Goal: Task Accomplishment & Management: Complete application form

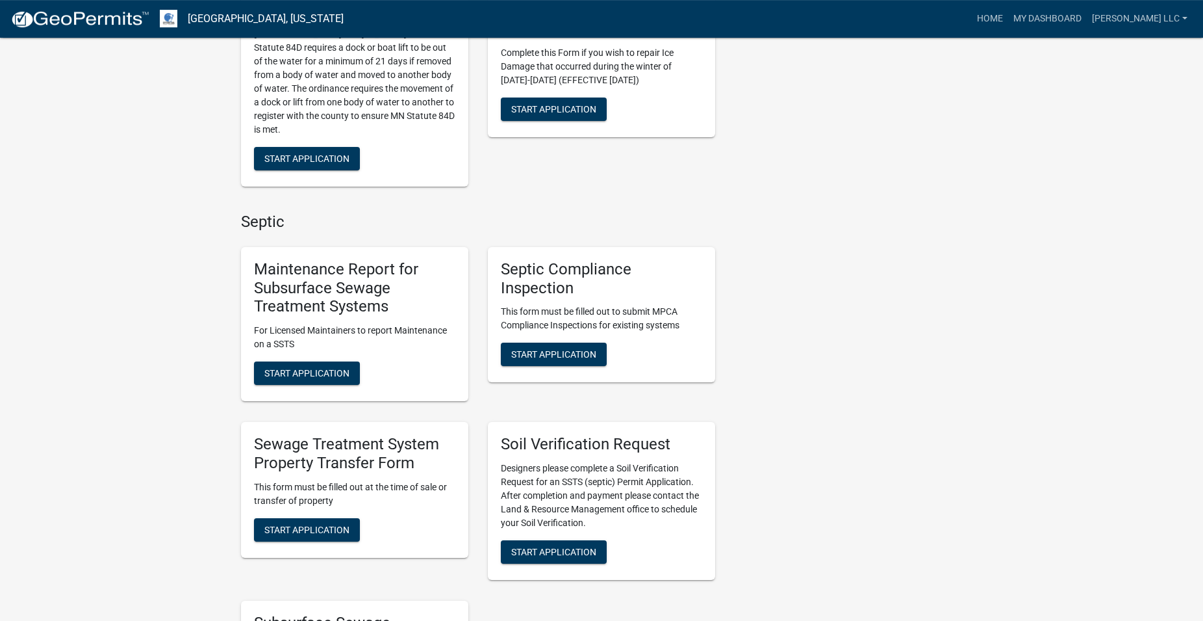
scroll to position [729, 0]
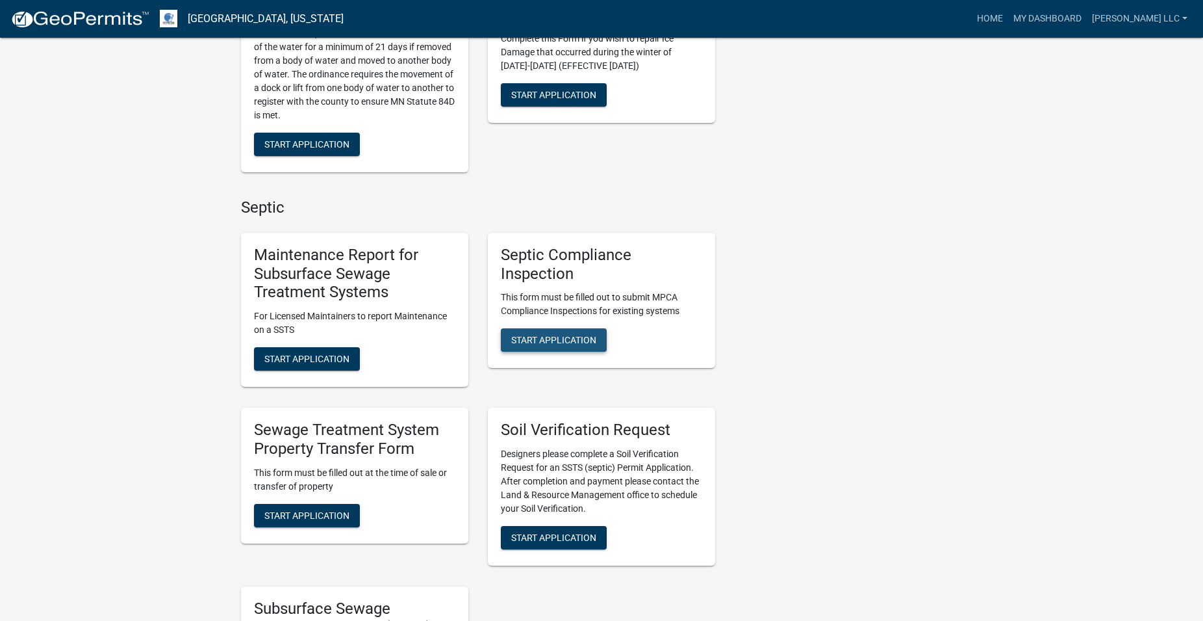
click at [563, 338] on span "Start Application" at bounding box center [553, 340] width 85 height 10
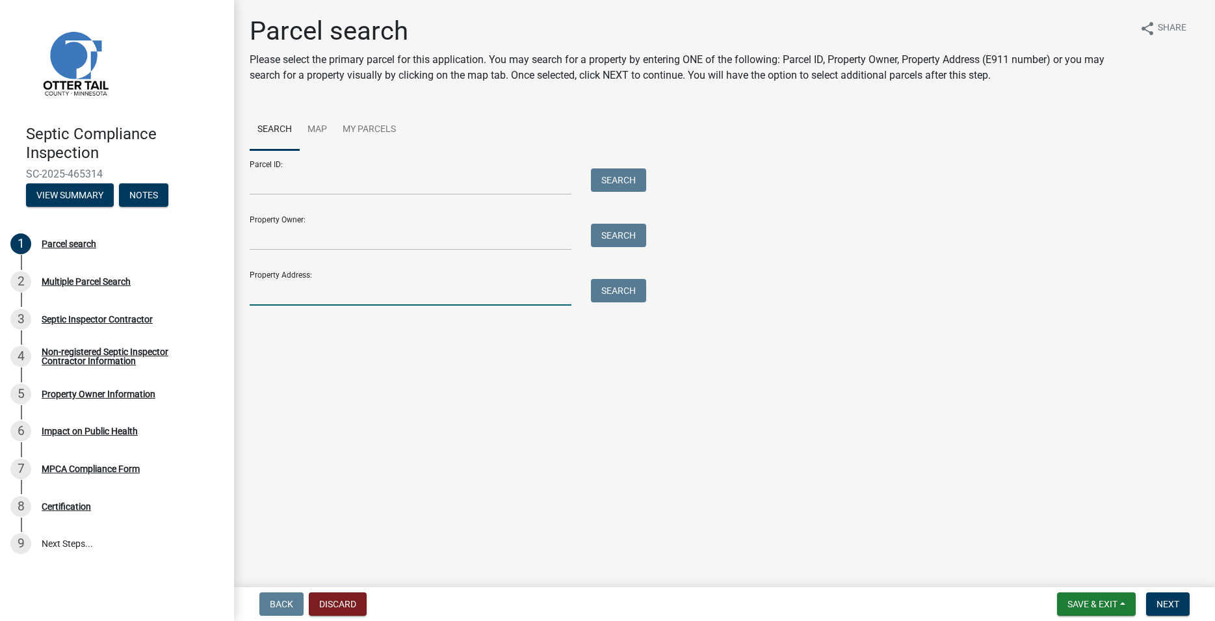
click at [306, 292] on input "Property Address:" at bounding box center [411, 292] width 322 height 27
type input "46328"
click at [613, 292] on button "Search" at bounding box center [618, 290] width 55 height 23
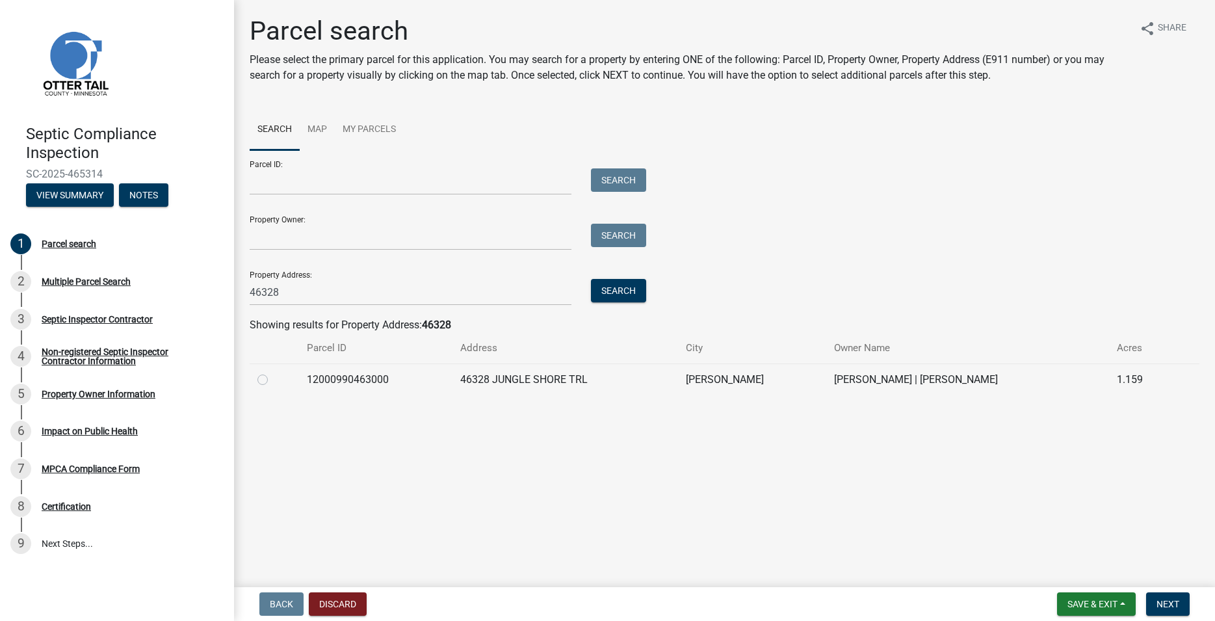
click at [273, 372] on label at bounding box center [273, 372] width 0 height 0
click at [273, 380] on input "radio" at bounding box center [277, 376] width 8 height 8
radio input "true"
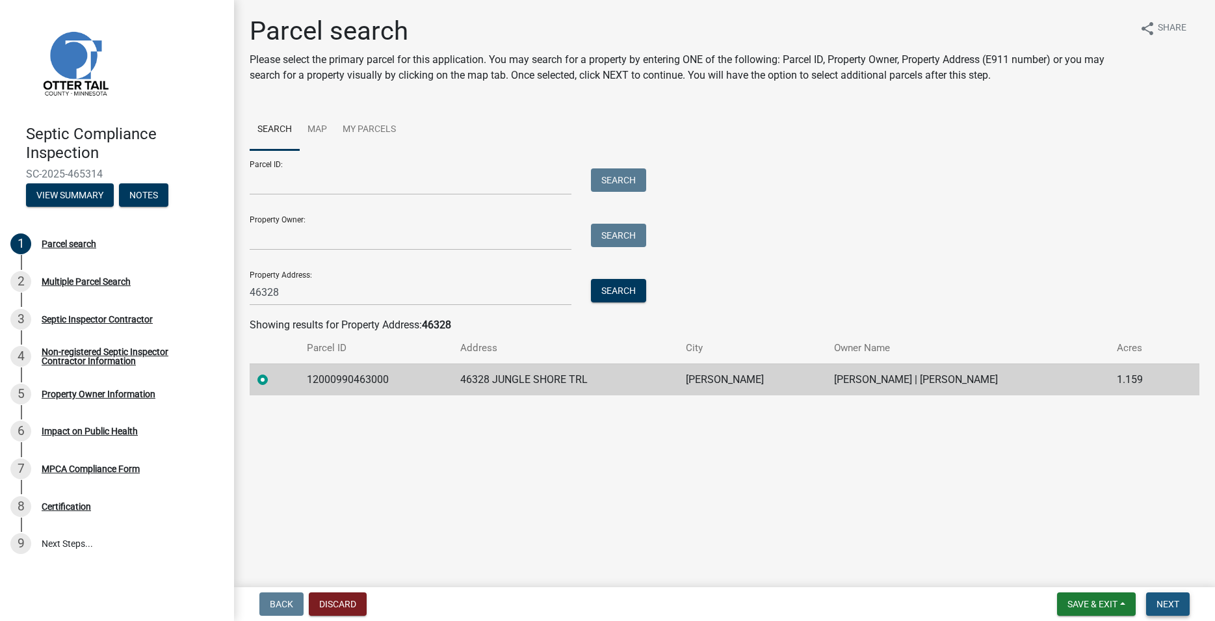
click at [1162, 604] on span "Next" at bounding box center [1167, 603] width 23 height 10
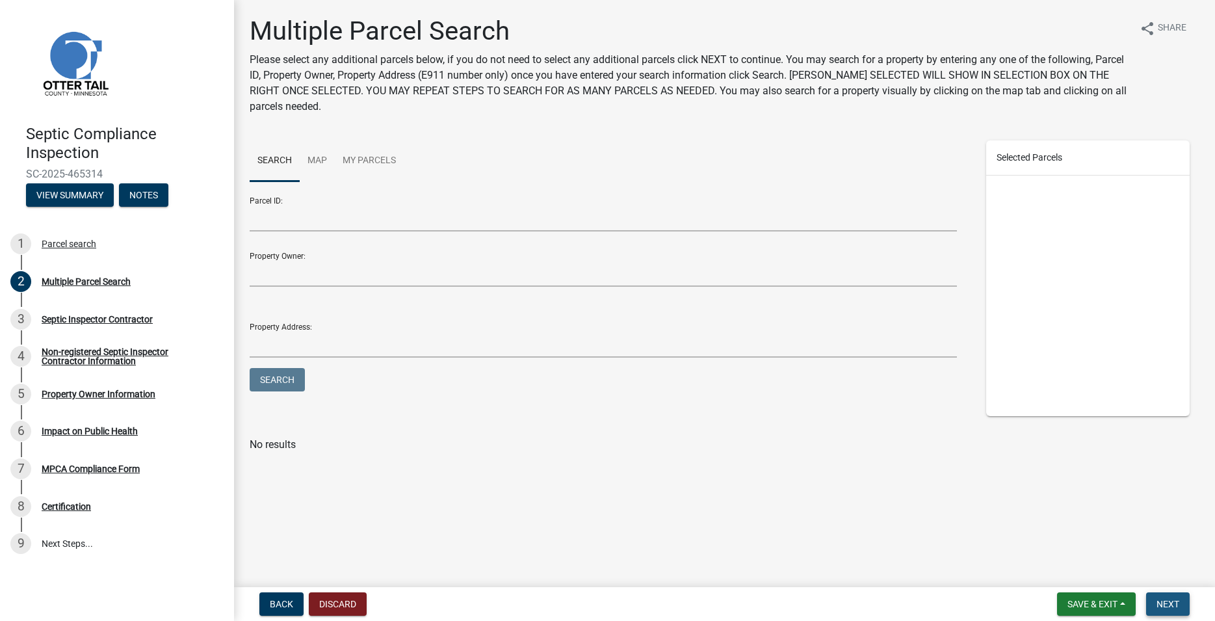
click at [1171, 602] on span "Next" at bounding box center [1167, 603] width 23 height 10
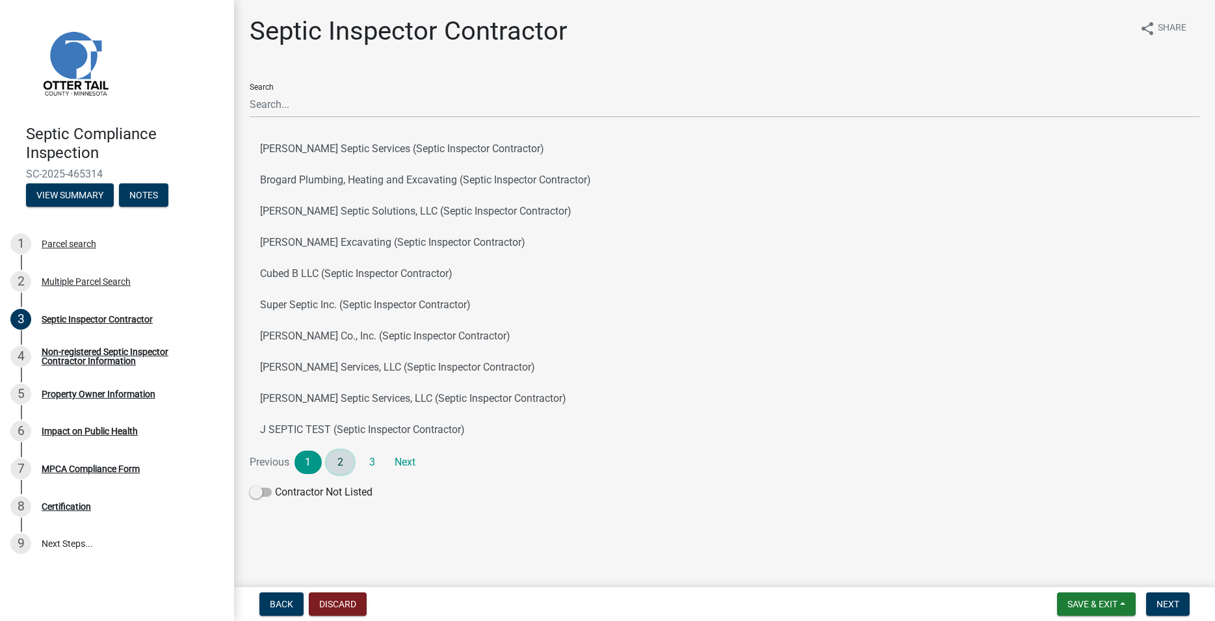
click at [341, 456] on link "2" at bounding box center [340, 461] width 27 height 23
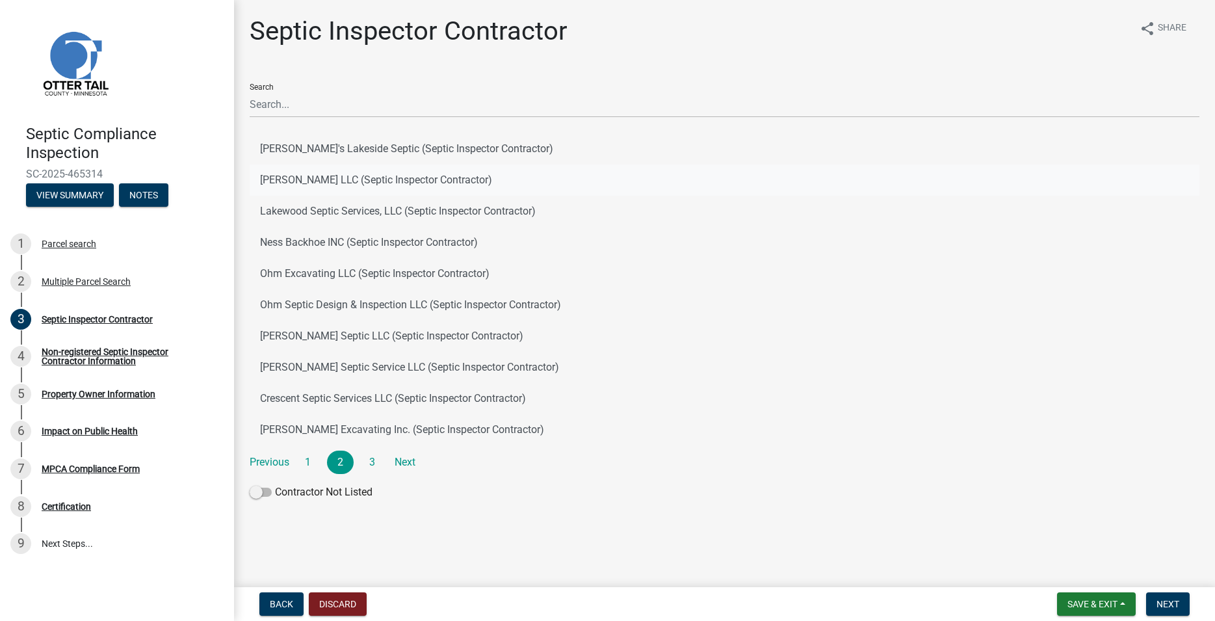
click at [315, 181] on button "[PERSON_NAME] LLC (Septic Inspector Contractor)" at bounding box center [724, 179] width 949 height 31
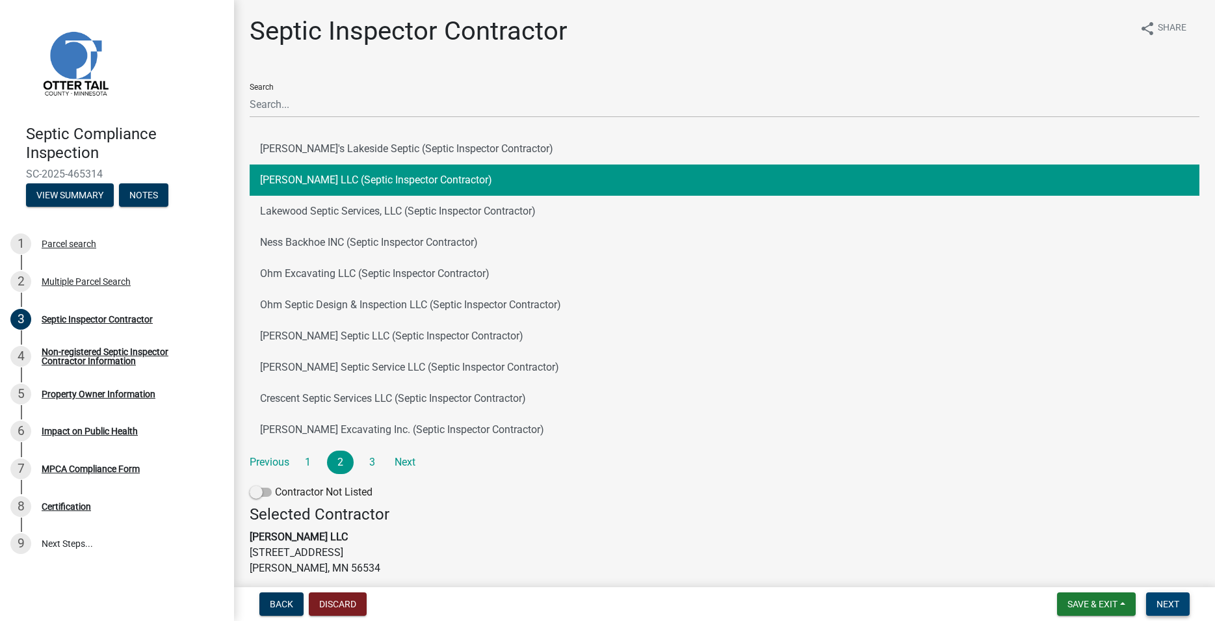
click at [1166, 603] on span "Next" at bounding box center [1167, 603] width 23 height 10
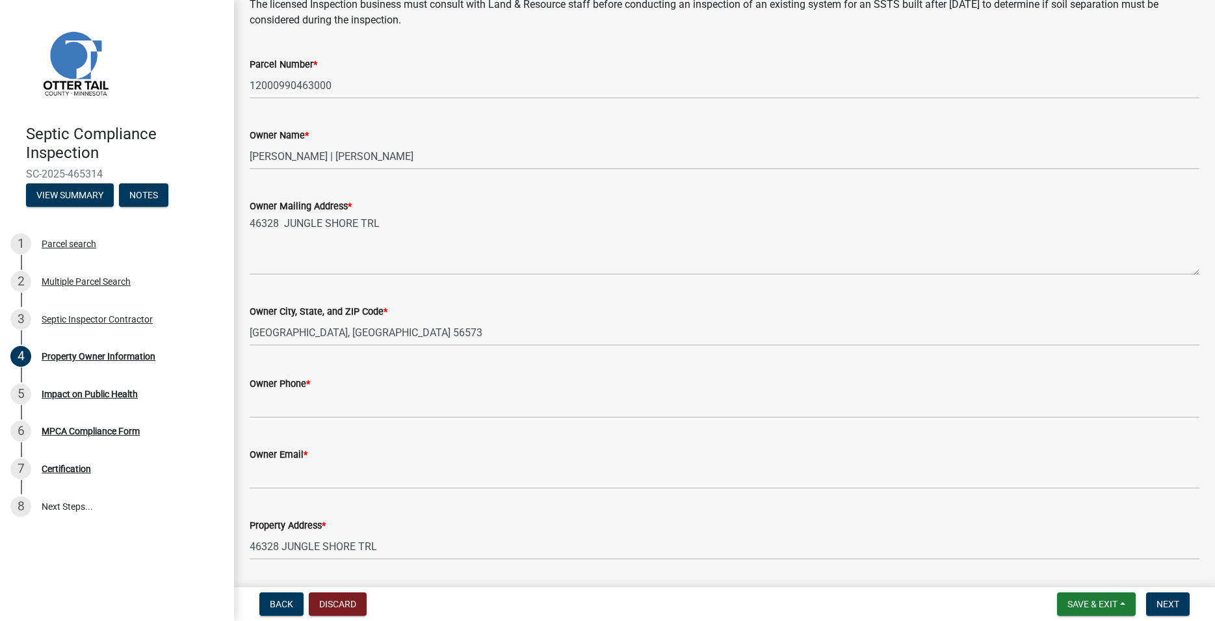
scroll to position [148, 0]
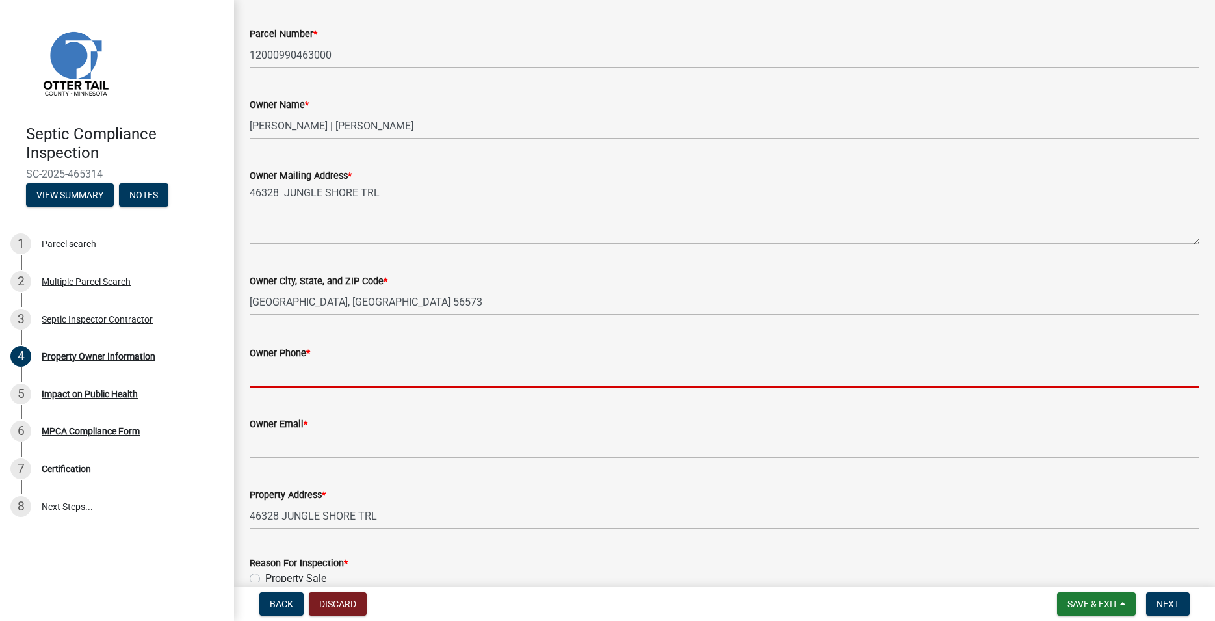
click at [277, 383] on input "Owner Phone *" at bounding box center [724, 374] width 949 height 27
click at [276, 383] on input "Owner Phone *" at bounding box center [724, 374] width 949 height 27
paste input "[PHONE_NUMBER]"
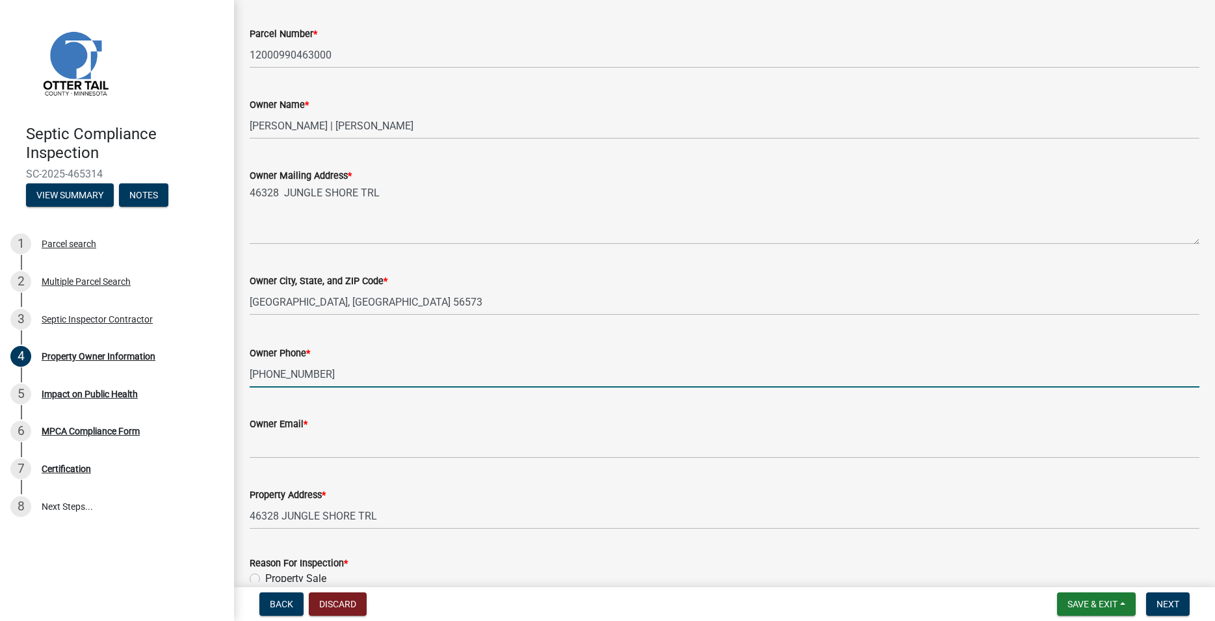
type input "[PHONE_NUMBER]"
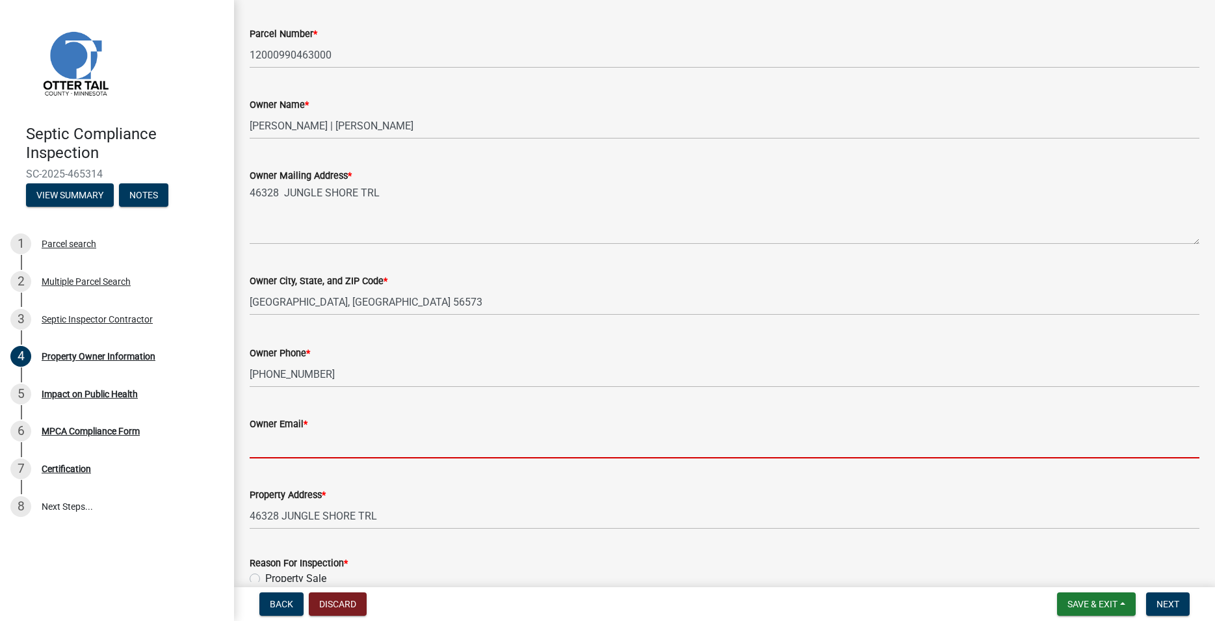
click at [290, 452] on input "Owner Email *" at bounding box center [724, 444] width 949 height 27
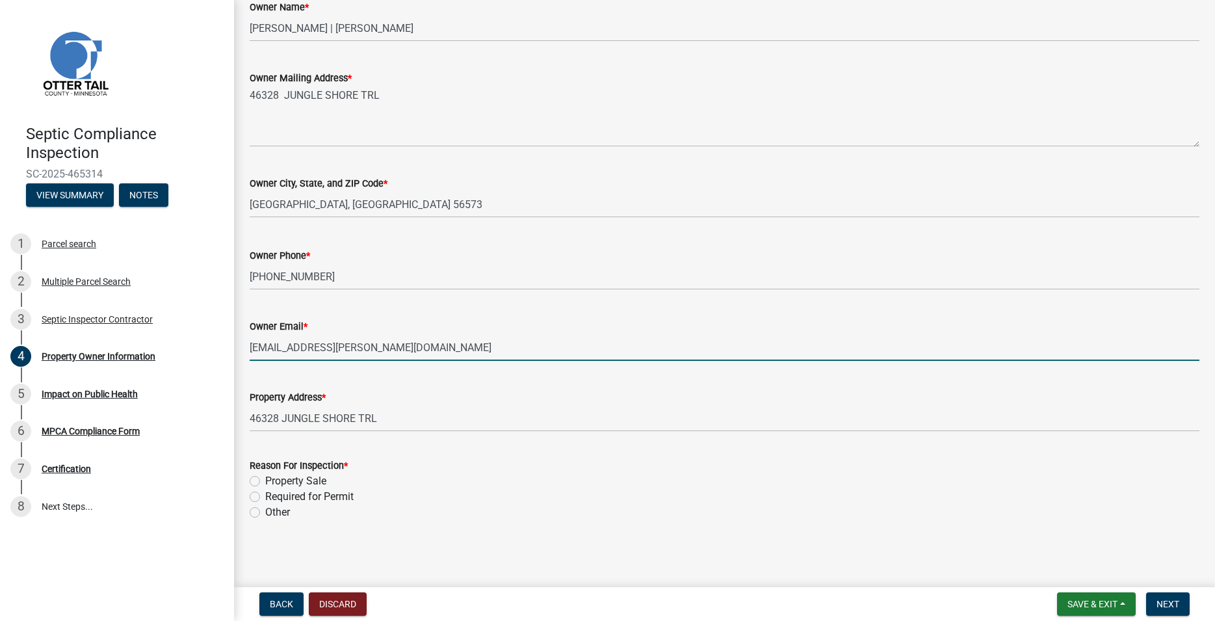
scroll to position [246, 0]
type input "[EMAIL_ADDRESS][PERSON_NAME][DOMAIN_NAME]"
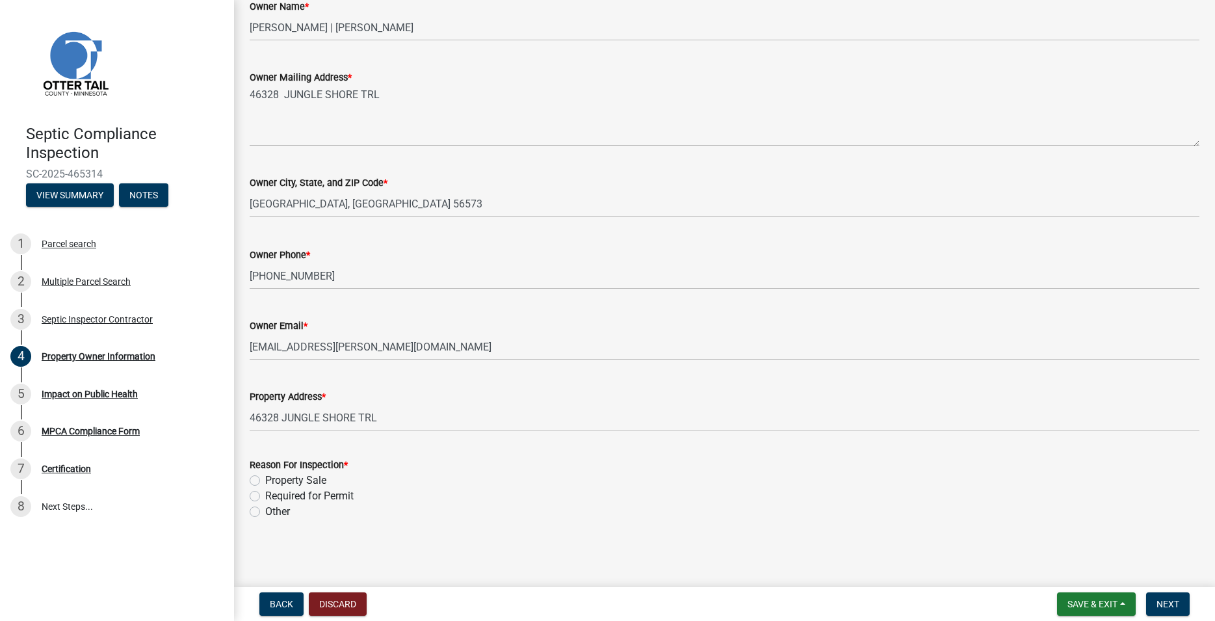
click at [265, 515] on label "Other" at bounding box center [277, 512] width 25 height 16
click at [265, 512] on input "Other" at bounding box center [269, 508] width 8 height 8
radio input "true"
click at [1174, 600] on span "Next" at bounding box center [1167, 603] width 23 height 10
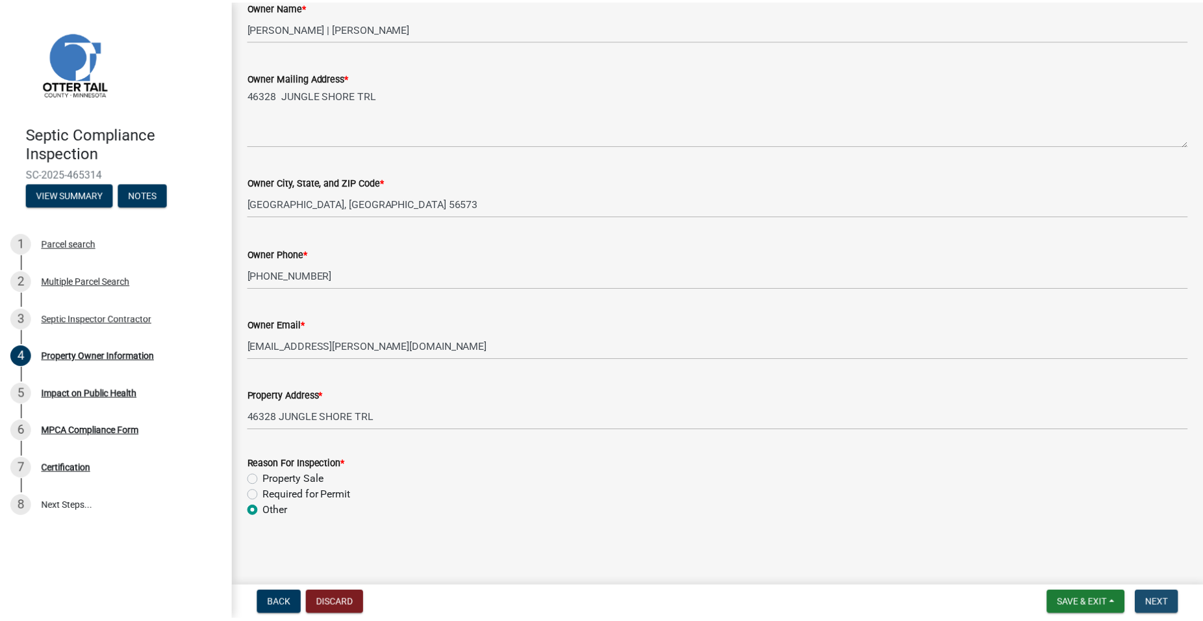
scroll to position [0, 0]
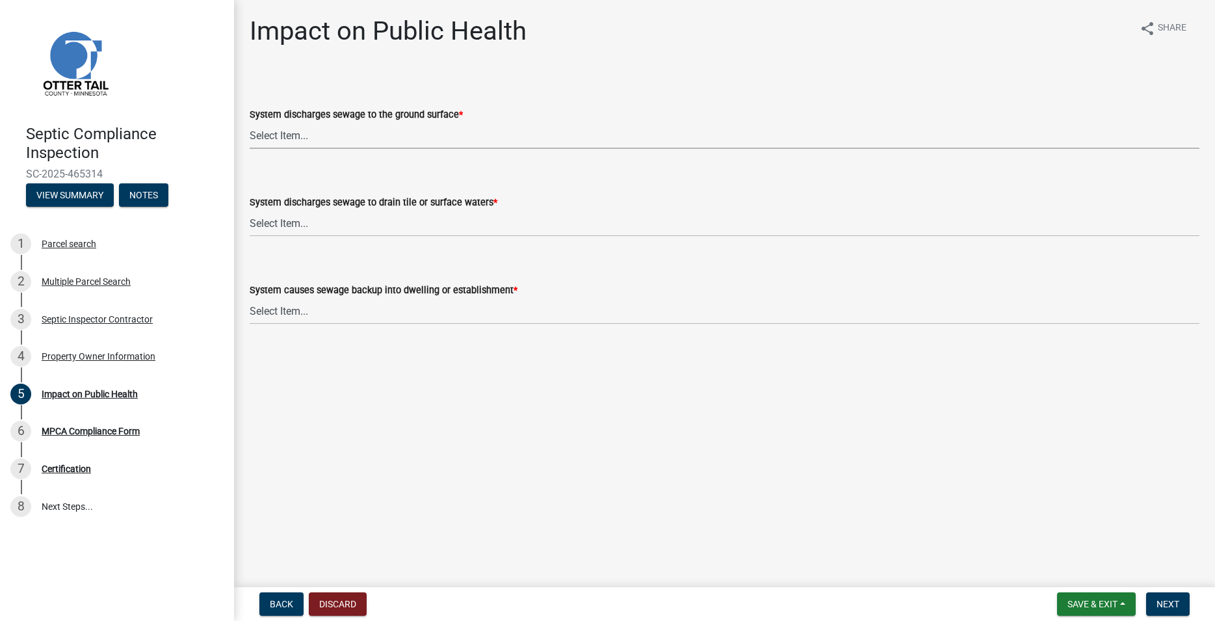
click at [250, 122] on select "Select Item... Yes No" at bounding box center [724, 135] width 949 height 27
click option "Yes" at bounding box center [0, 0] width 0 height 0
select select "1a7c86e4-cf6b-41f6-afe3-3c9098e6f82c"
click at [250, 210] on select "Select Item... Yes No" at bounding box center [724, 223] width 949 height 27
click option "No" at bounding box center [0, 0] width 0 height 0
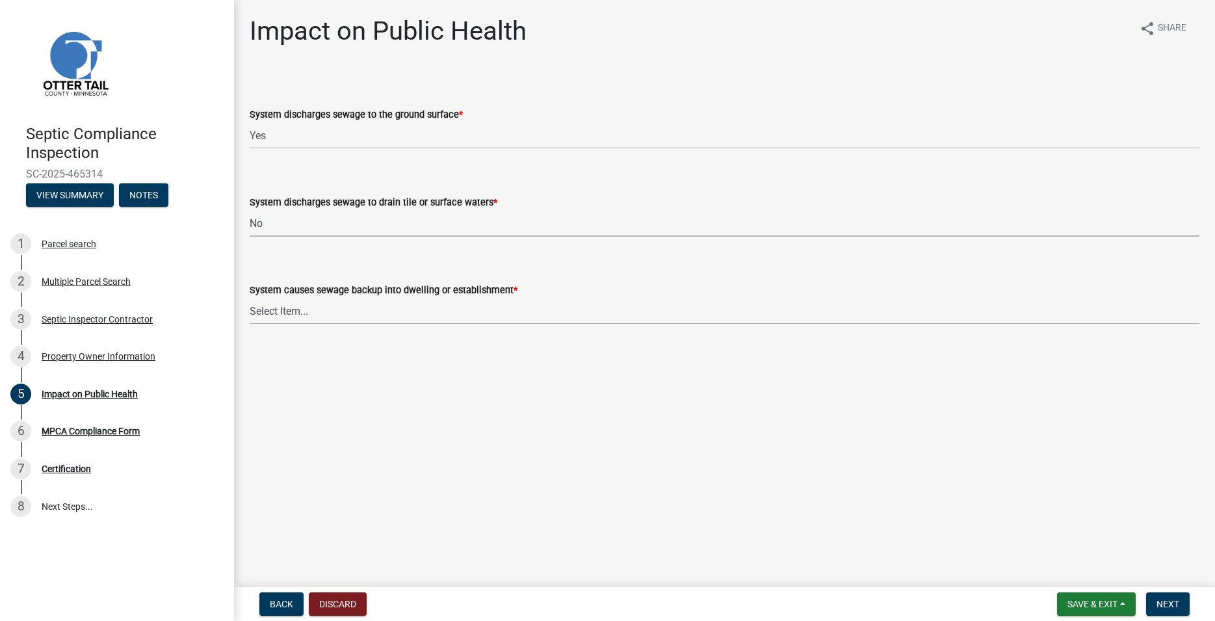
select select "7d491a2b-e9f0-4952-b474-53ca749b22af"
click at [250, 298] on select "Select Item... Yes No" at bounding box center [724, 311] width 949 height 27
click option "No" at bounding box center [0, 0] width 0 height 0
select select "6e07b46b-a403-4f3e-b4fc-218acc732c01"
click at [1163, 610] on button "Next" at bounding box center [1168, 603] width 44 height 23
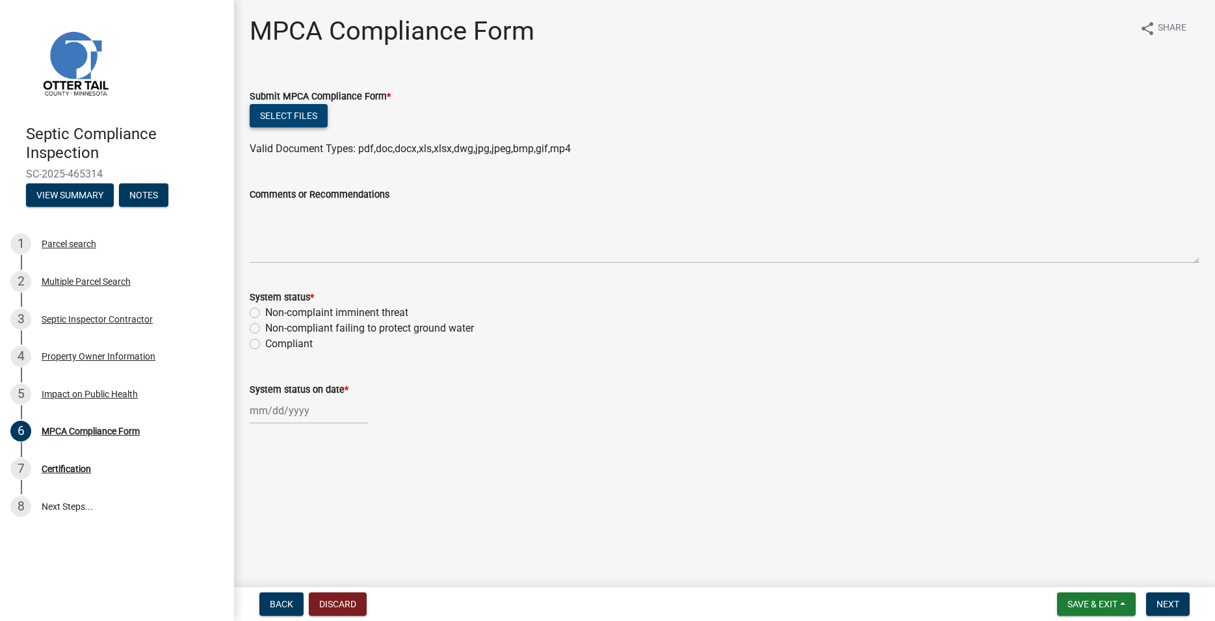
click at [281, 112] on button "Select files" at bounding box center [289, 115] width 78 height 23
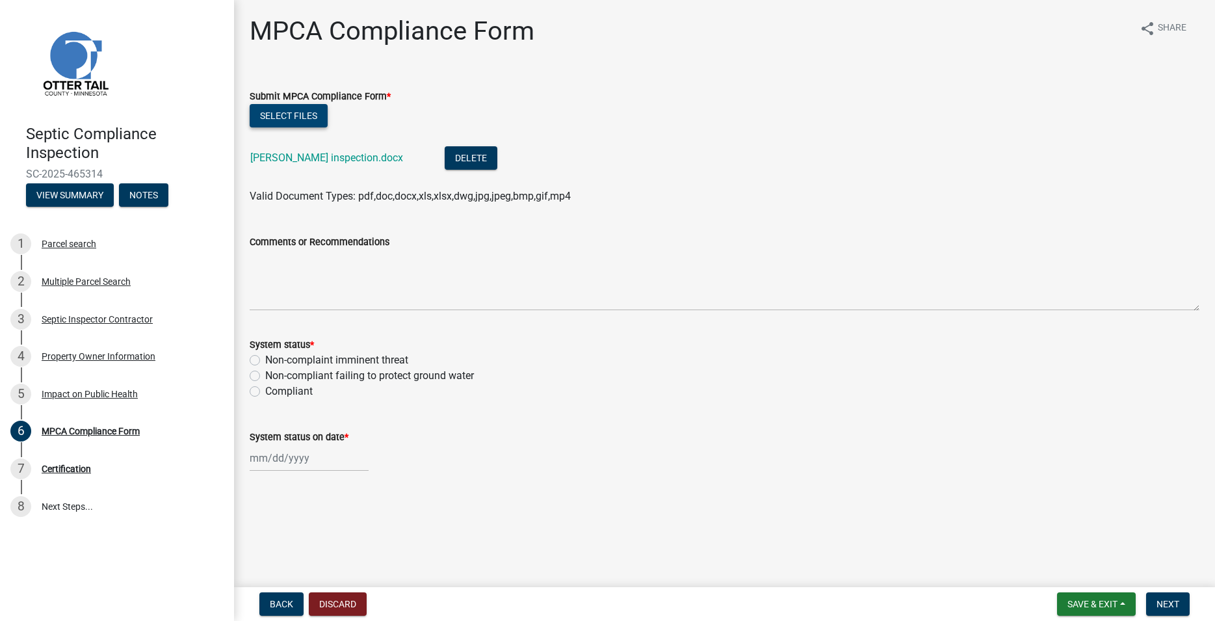
click at [305, 116] on button "Select files" at bounding box center [289, 115] width 78 height 23
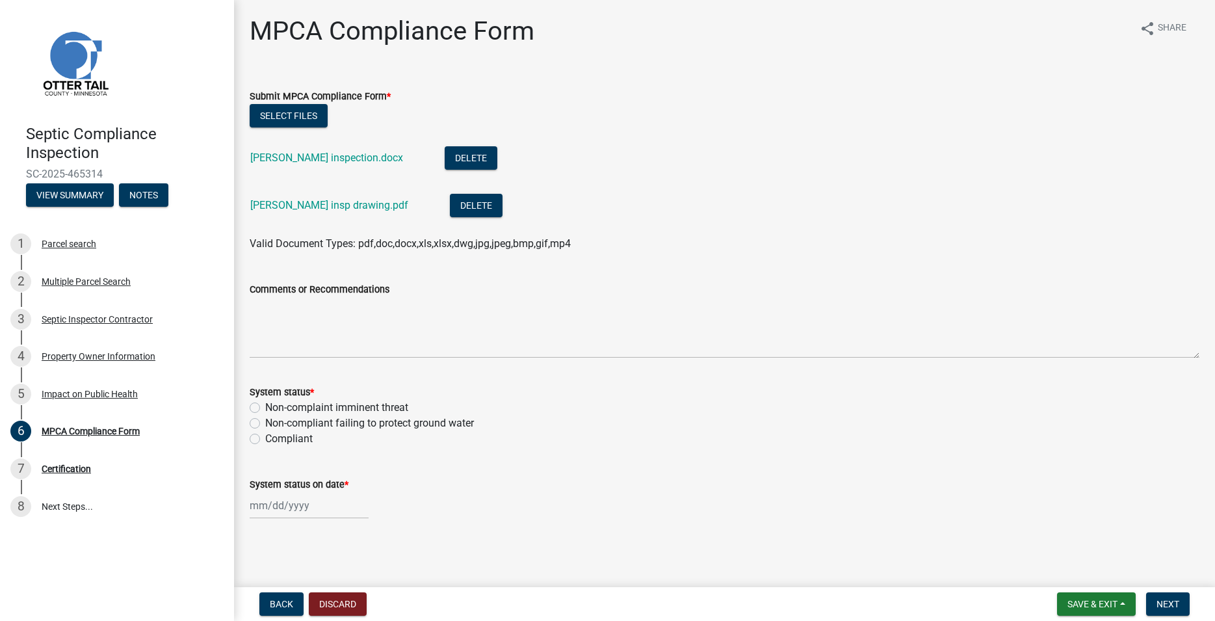
click at [265, 407] on label "Non-complaint imminent threat" at bounding box center [336, 408] width 143 height 16
click at [265, 407] on input "Non-complaint imminent threat" at bounding box center [269, 404] width 8 height 8
radio input "true"
click at [283, 502] on input "System status on date *" at bounding box center [309, 505] width 119 height 27
select select "8"
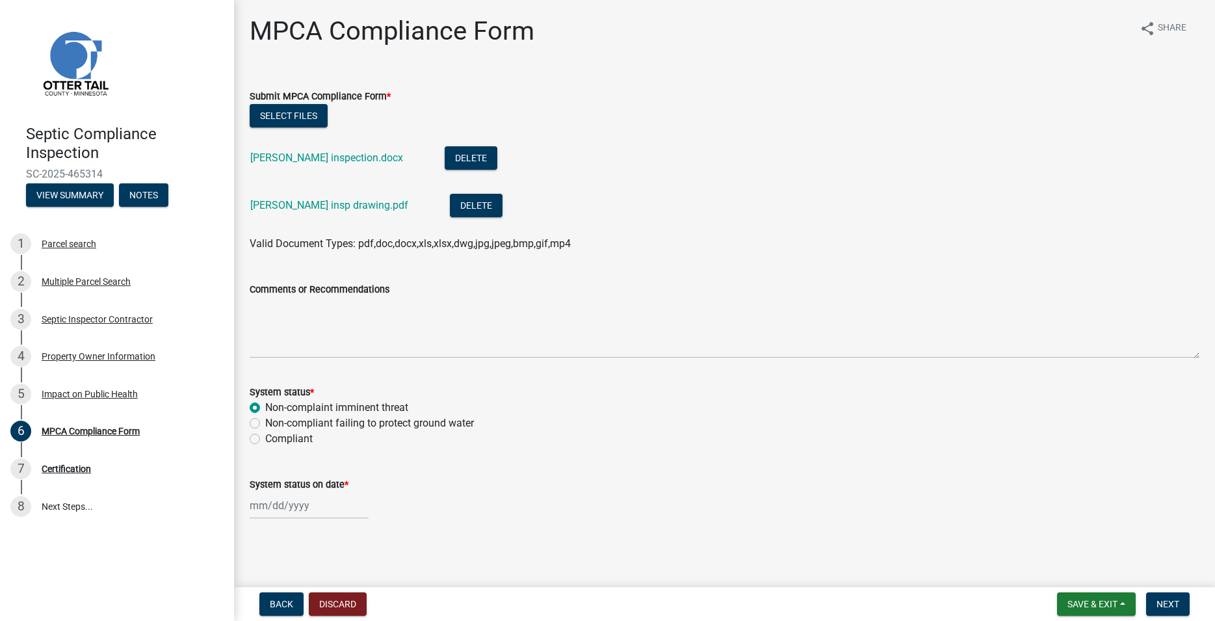
select select "2025"
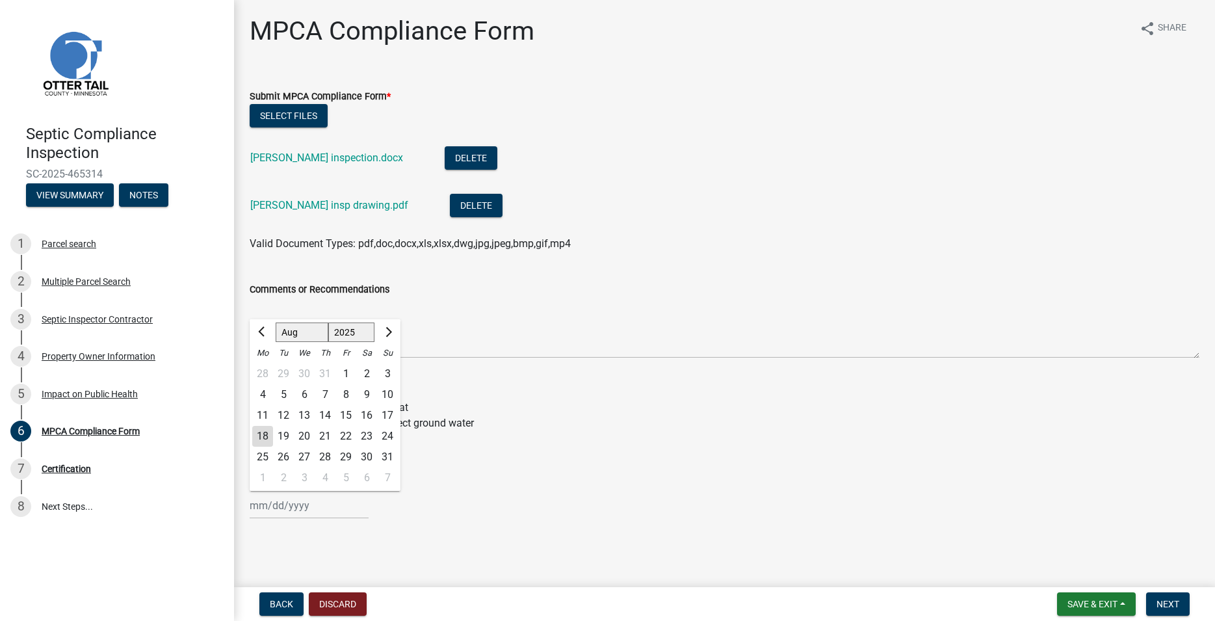
click at [325, 415] on div "14" at bounding box center [325, 415] width 21 height 21
type input "[DATE]"
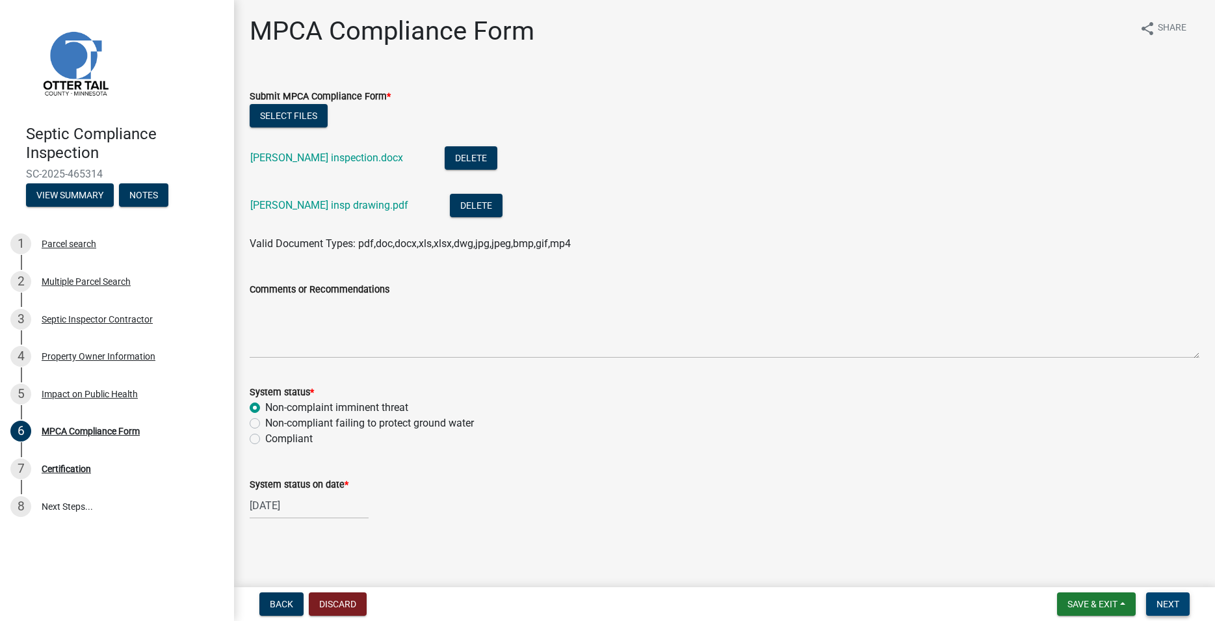
click at [1166, 612] on button "Next" at bounding box center [1168, 603] width 44 height 23
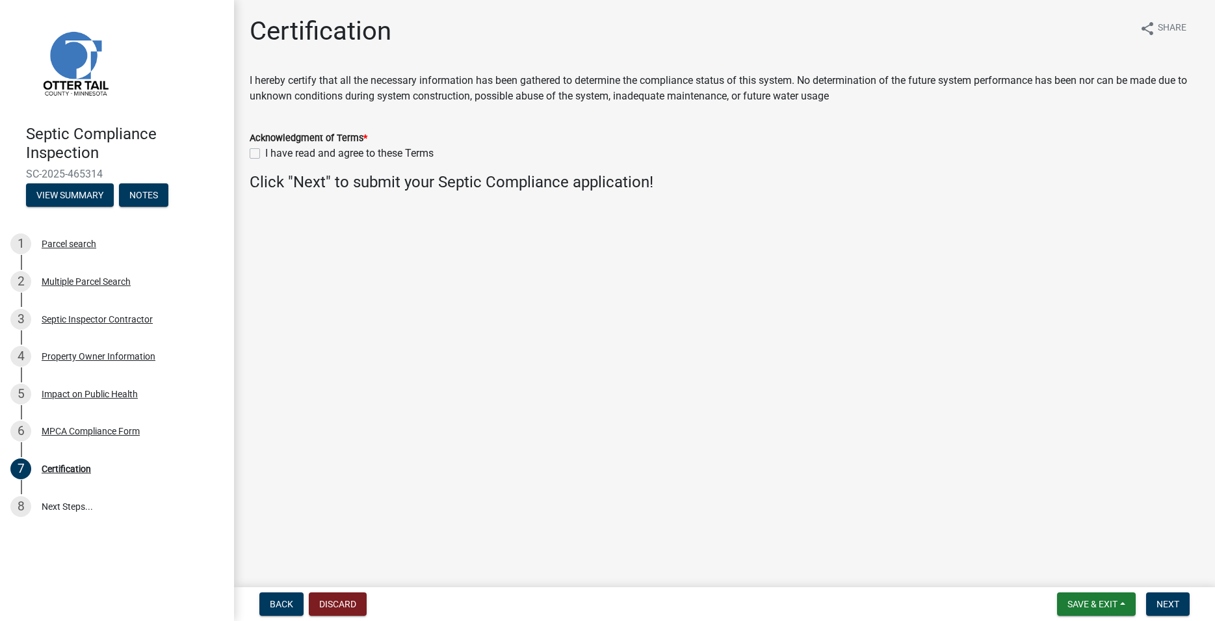
click at [257, 148] on div "I have read and agree to these Terms" at bounding box center [724, 154] width 949 height 16
click at [265, 150] on label "I have read and agree to these Terms" at bounding box center [349, 154] width 168 height 16
click at [265, 150] on input "I have read and agree to these Terms" at bounding box center [269, 150] width 8 height 8
checkbox input "true"
click at [1170, 602] on span "Next" at bounding box center [1167, 603] width 23 height 10
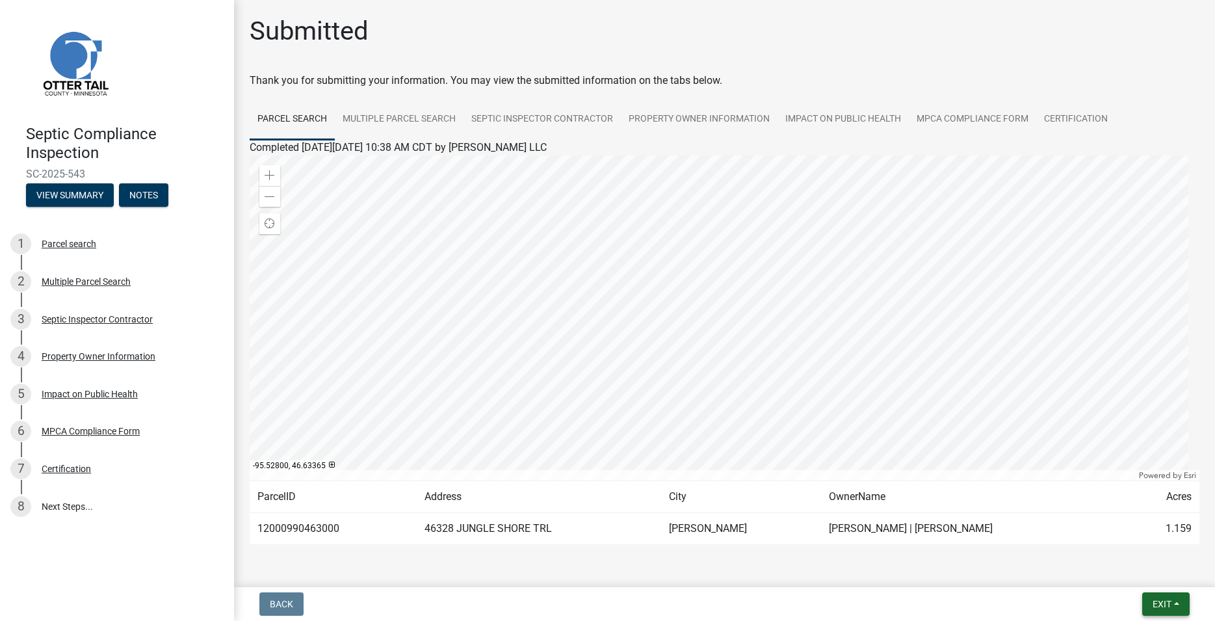
click at [1162, 604] on span "Exit" at bounding box center [1161, 603] width 19 height 10
click at [1141, 574] on button "Save & Exit" at bounding box center [1137, 569] width 104 height 31
